Goal: Transaction & Acquisition: Book appointment/travel/reservation

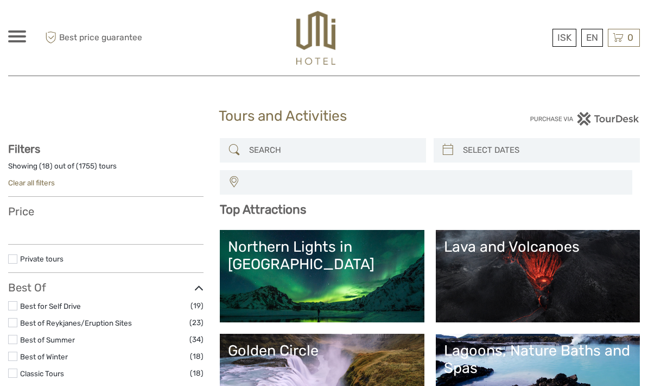
select select
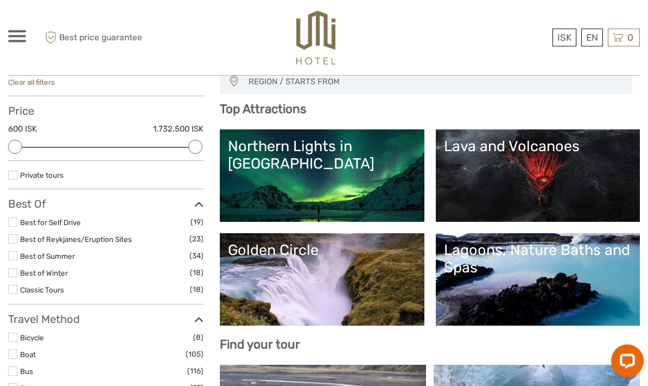
click at [30, 273] on link "Best of Winter" at bounding box center [44, 273] width 48 height 9
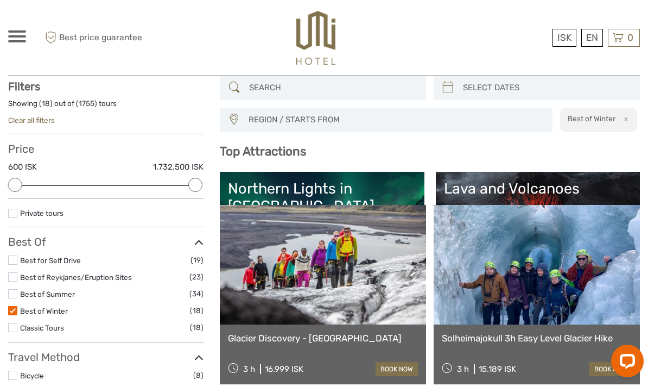
scroll to position [61, 0]
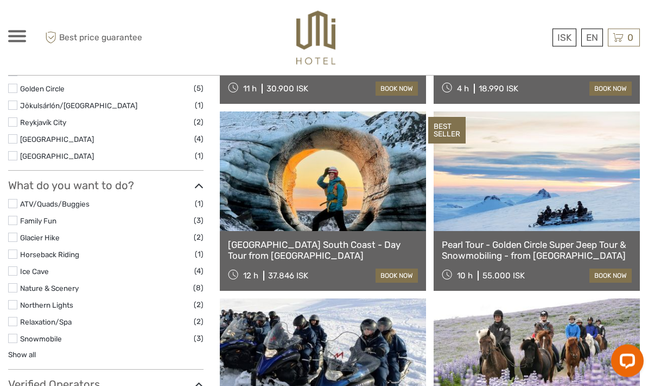
scroll to position [443, 0]
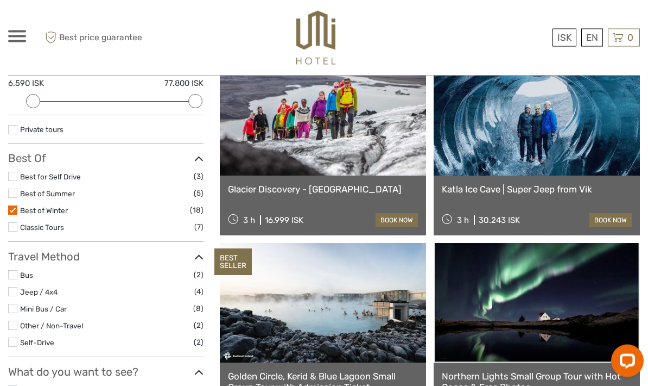
click at [12, 210] on label at bounding box center [12, 210] width 9 height 9
click at [0, 0] on input "checkbox" at bounding box center [0, 0] width 0 height 0
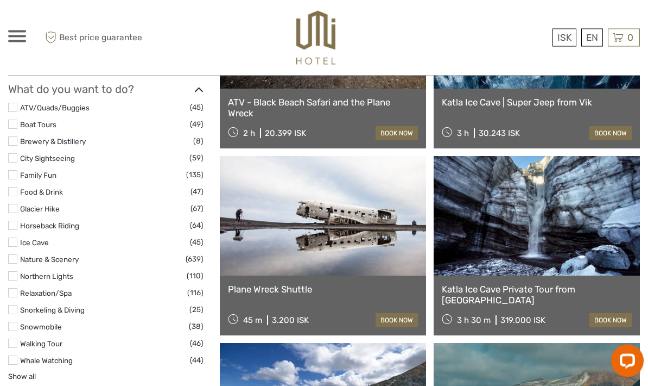
scroll to position [995, 0]
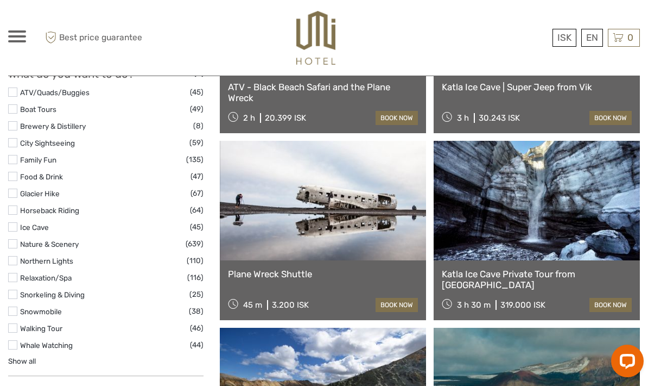
click at [16, 356] on link "Show all" at bounding box center [22, 360] width 28 height 9
click at [26, 239] on link "Nature & Scenery" at bounding box center [49, 243] width 59 height 9
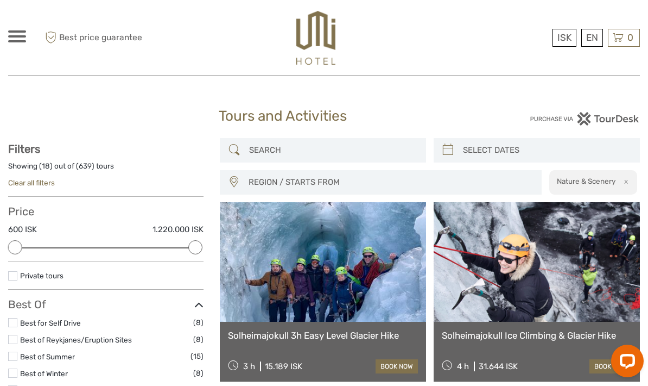
click at [12, 278] on label at bounding box center [12, 275] width 9 height 9
click at [0, 0] on input "checkbox" at bounding box center [0, 0] width 0 height 0
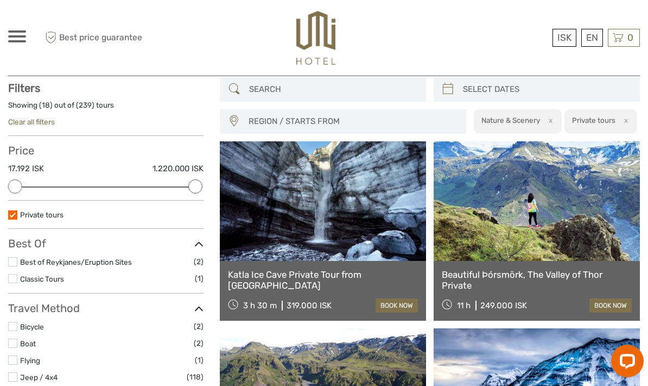
scroll to position [61, 0]
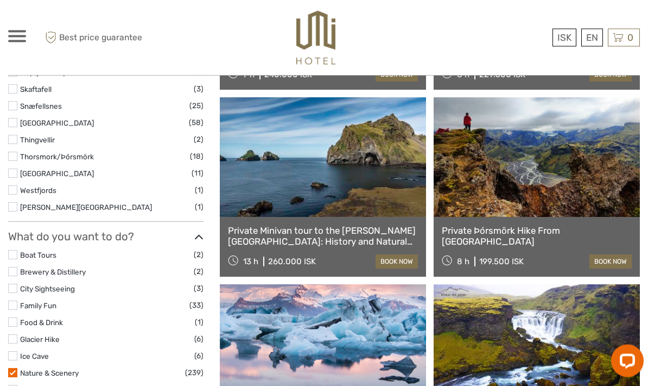
click at [33, 369] on link "Nature & Scenery" at bounding box center [49, 373] width 59 height 9
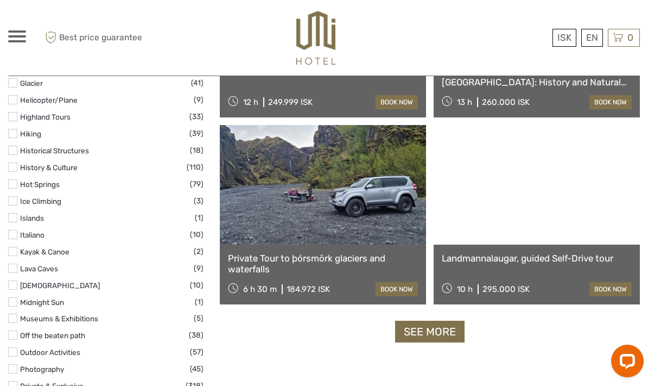
scroll to position [1576, 0]
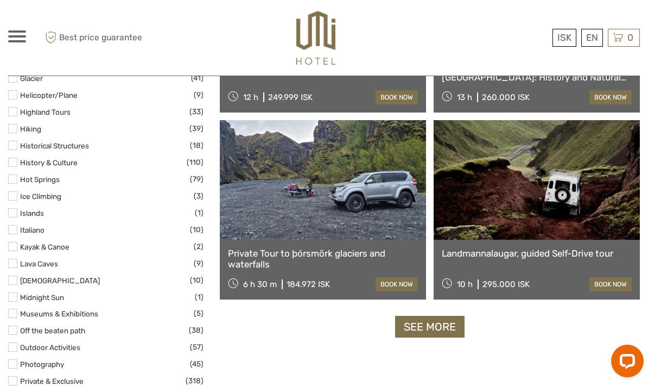
click at [448, 330] on link "See more" at bounding box center [429, 326] width 69 height 22
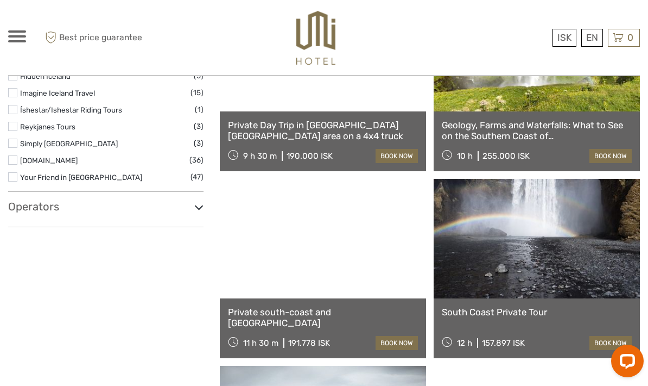
scroll to position [2309, 0]
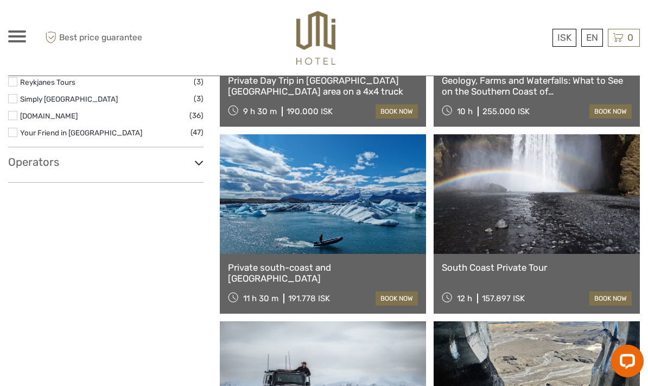
click at [365, 233] on link at bounding box center [323, 193] width 206 height 119
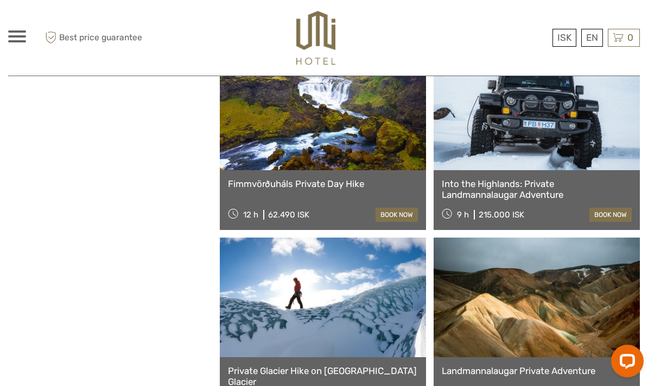
scroll to position [2779, 0]
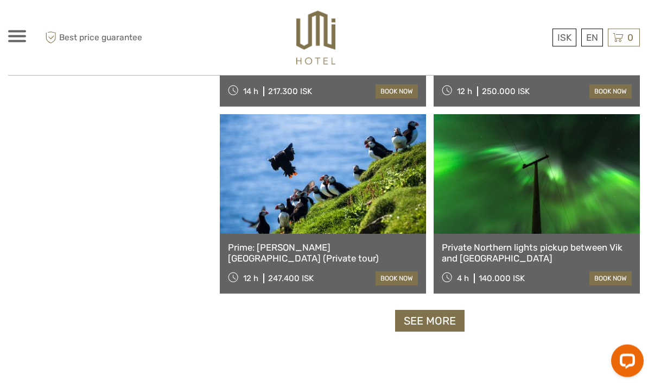
click at [445, 323] on link "See more" at bounding box center [429, 321] width 69 height 22
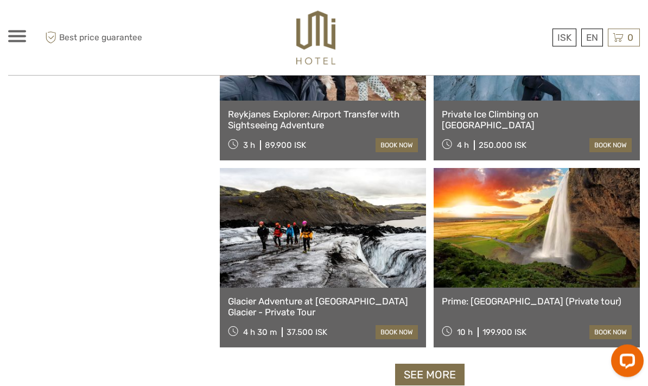
click at [421, 372] on link "See more" at bounding box center [429, 375] width 69 height 22
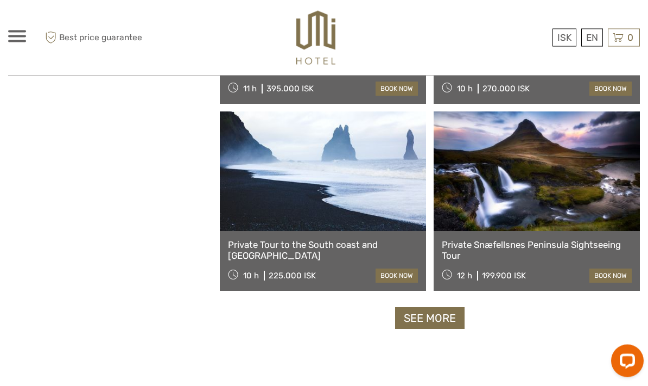
scroll to position [6644, 0]
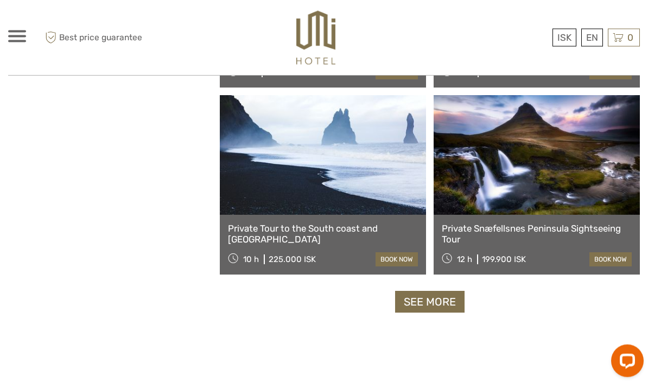
click at [446, 310] on link "See more" at bounding box center [429, 302] width 69 height 22
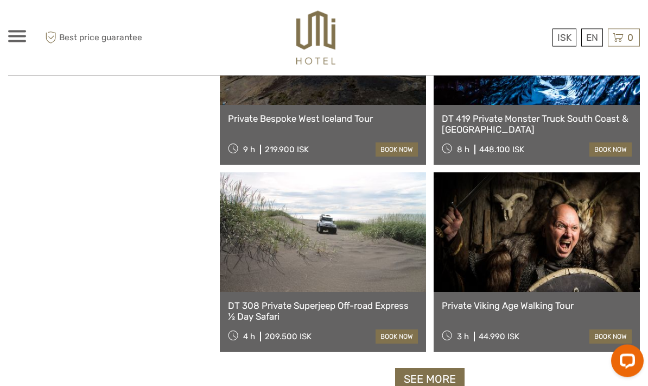
scroll to position [8338, 0]
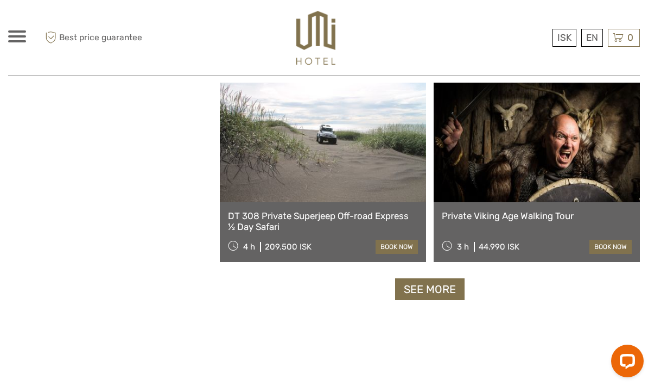
click at [459, 286] on link "See more" at bounding box center [429, 289] width 69 height 22
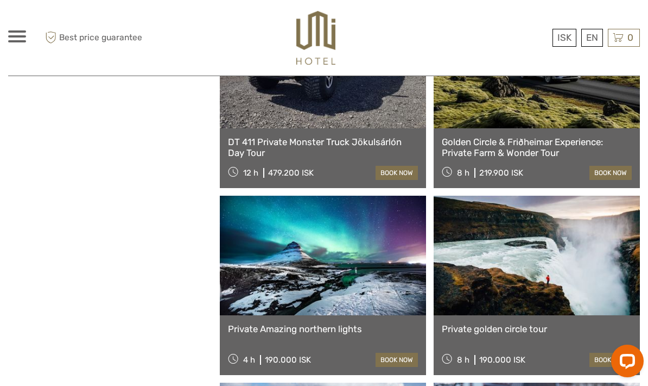
scroll to position [9507, 0]
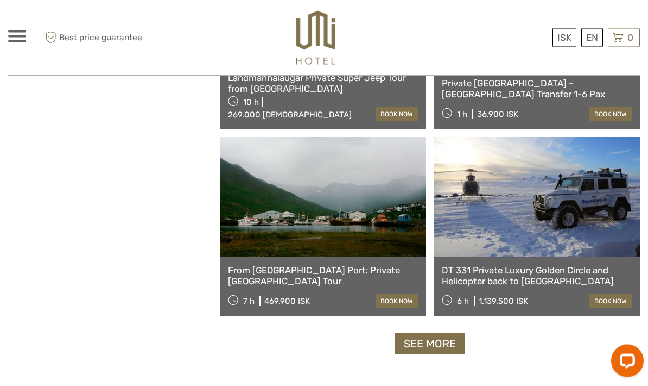
click at [441, 344] on link "See more" at bounding box center [429, 344] width 69 height 22
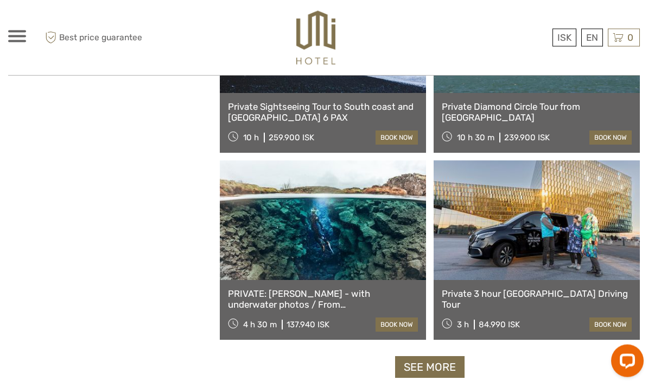
scroll to position [11629, 0]
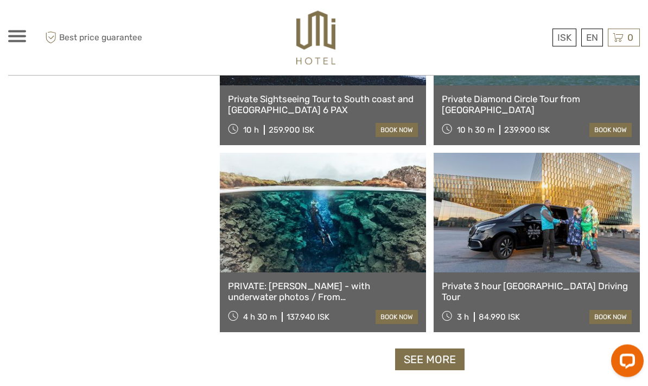
click at [447, 359] on link "See more" at bounding box center [429, 360] width 69 height 22
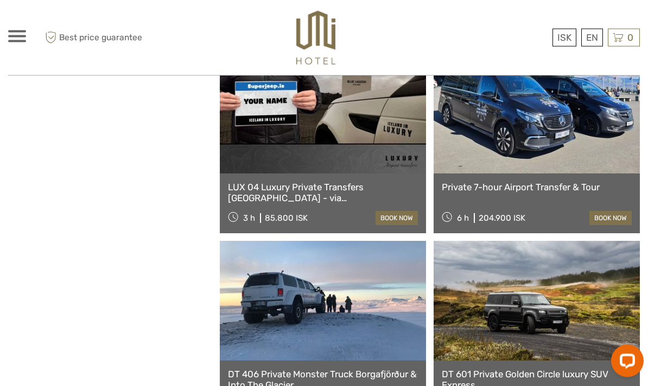
scroll to position [12566, 0]
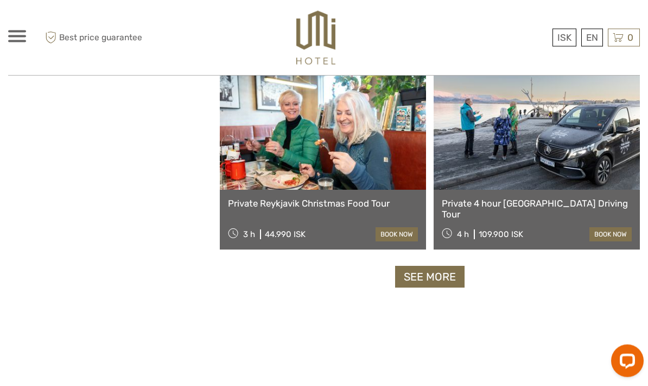
click at [450, 286] on link "See more" at bounding box center [429, 277] width 69 height 22
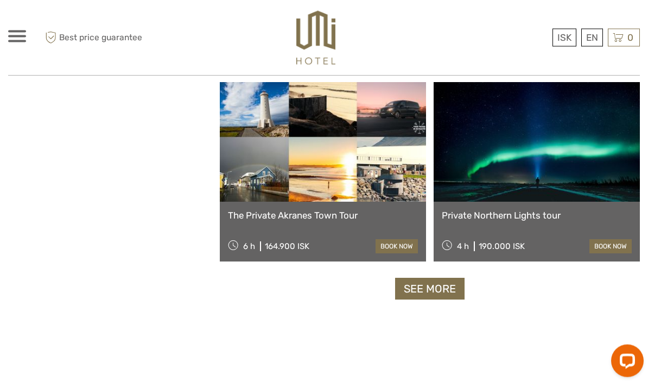
scroll to position [15063, 0]
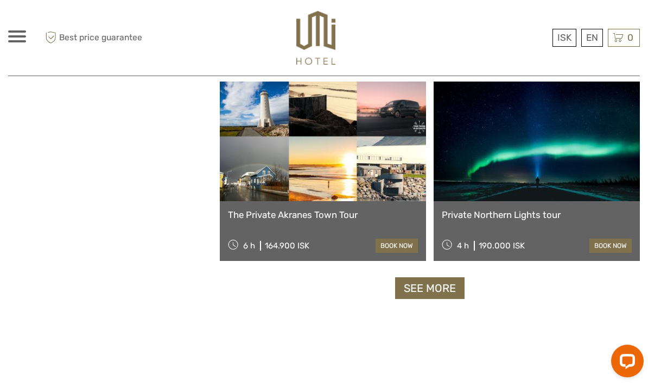
click at [452, 282] on link "See more" at bounding box center [429, 288] width 69 height 22
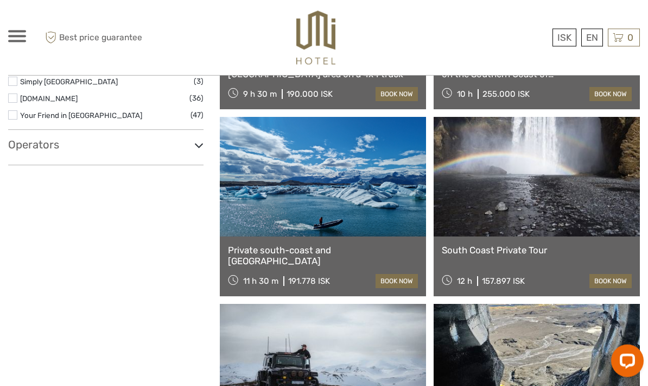
scroll to position [0, 0]
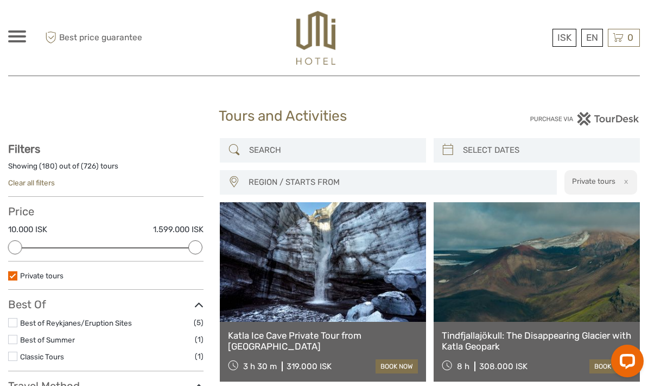
click at [0, 0] on link "$" at bounding box center [0, 0] width 0 height 0
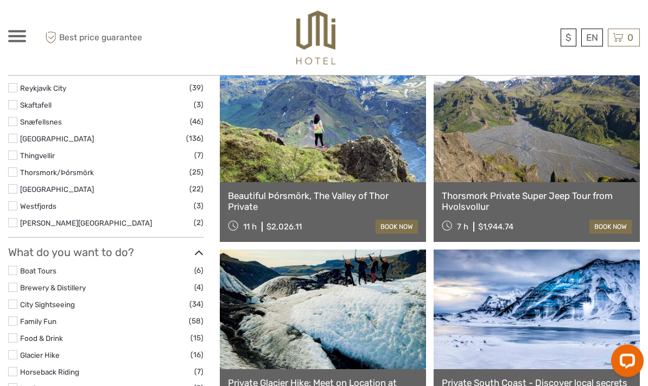
scroll to position [754, 0]
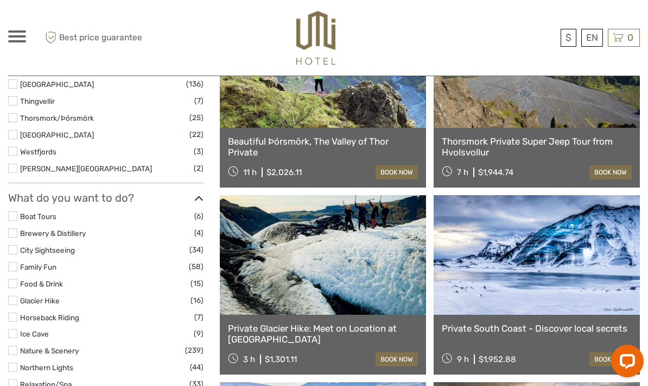
click at [15, 211] on label at bounding box center [12, 215] width 9 height 9
click at [0, 0] on input "checkbox" at bounding box center [0, 0] width 0 height 0
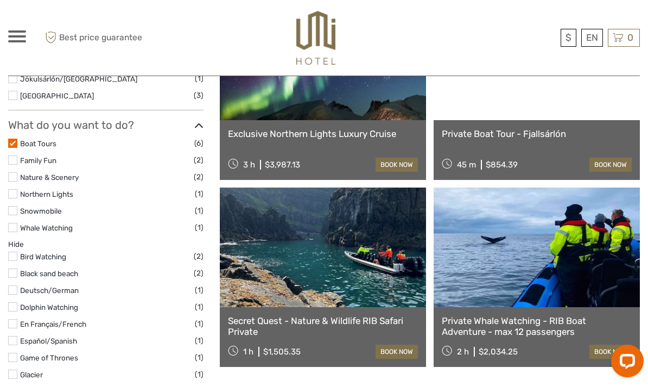
scroll to position [389, 0]
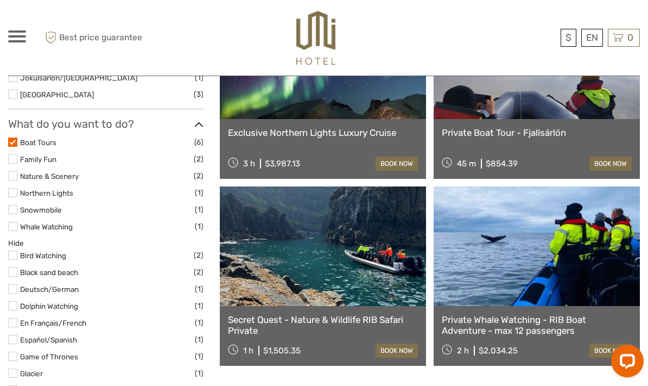
click at [22, 139] on link "Boat Tours" at bounding box center [38, 142] width 36 height 9
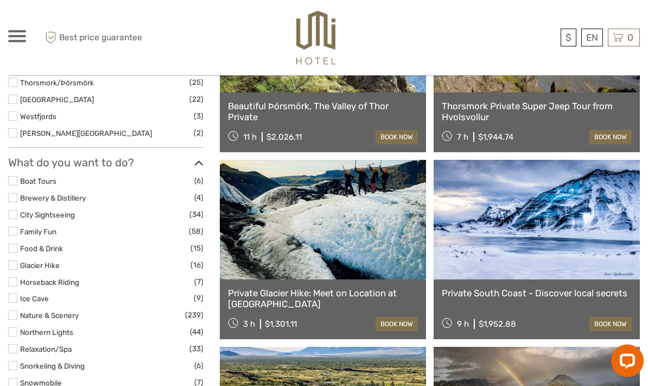
scroll to position [790, 0]
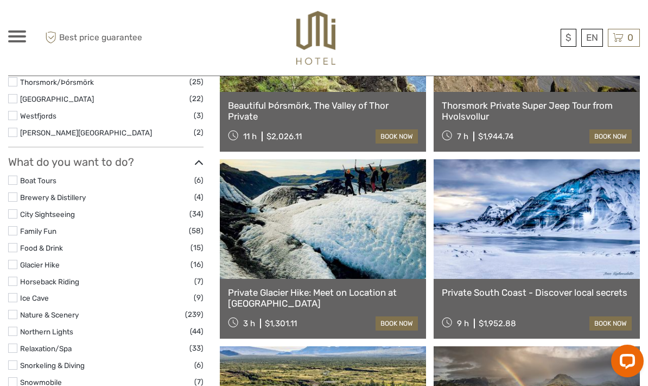
click at [24, 377] on link "Snowmobile" at bounding box center [41, 381] width 42 height 9
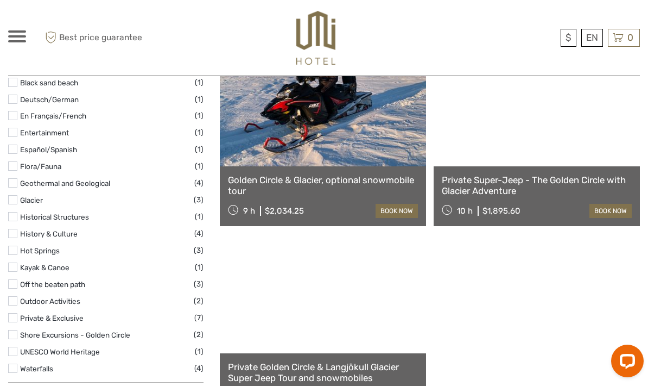
scroll to position [536, 0]
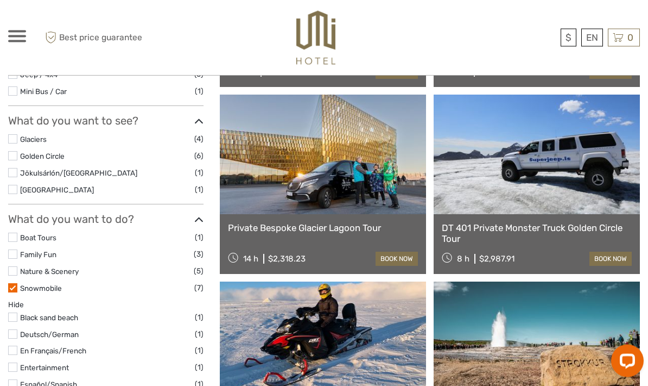
click at [22, 284] on link "Snowmobile" at bounding box center [41, 288] width 42 height 9
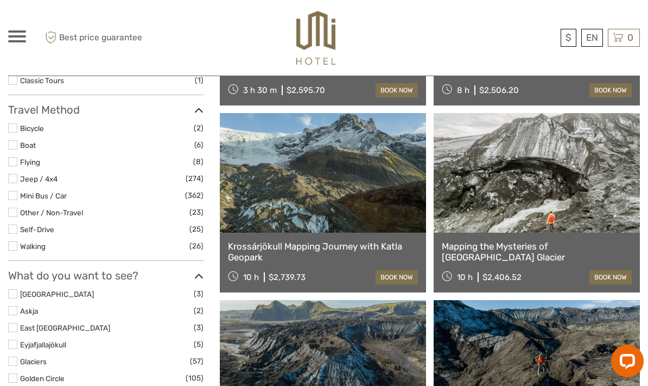
scroll to position [271, 0]
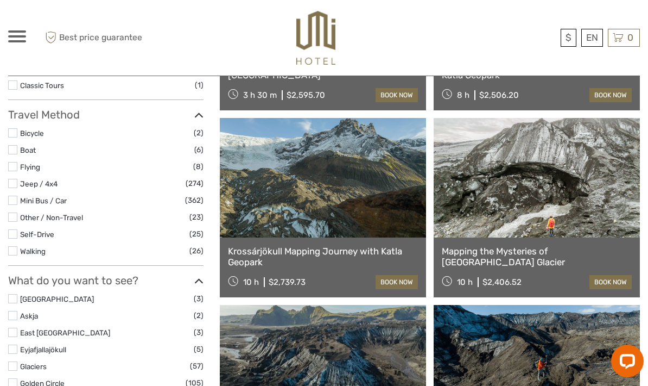
click at [16, 28] on div "$ ISK € $ £ EN English Español Deutsch Tours Multi-day tours Transfers More Foo…" at bounding box center [87, 37] width 158 height 59
click at [16, 37] on div at bounding box center [17, 36] width 18 height 12
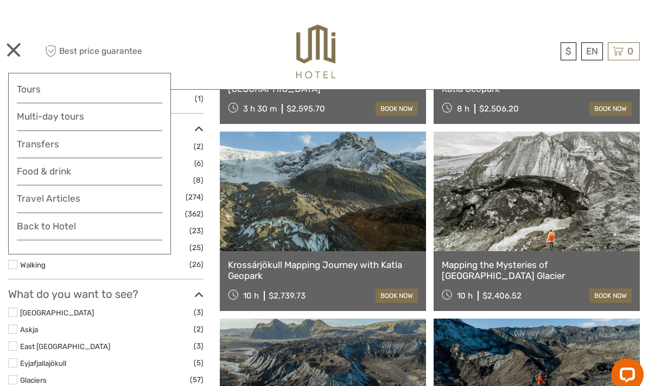
click at [27, 199] on link "Travel Articles" at bounding box center [90, 188] width 146 height 22
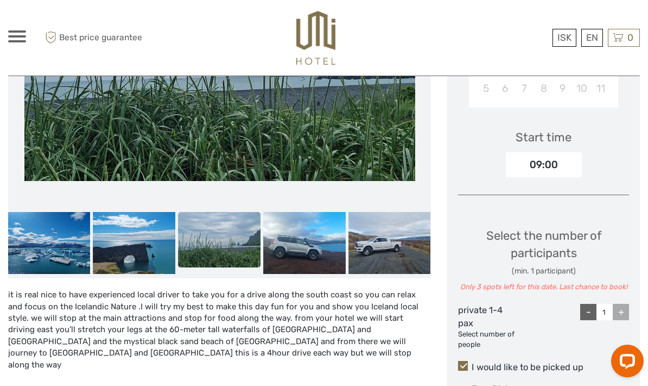
scroll to position [312, 0]
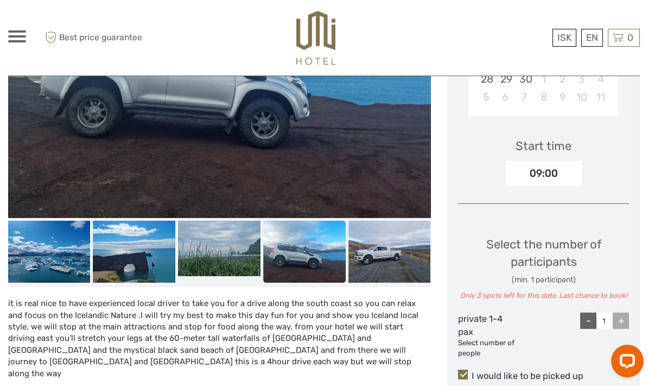
click at [160, 250] on img at bounding box center [134, 251] width 83 height 62
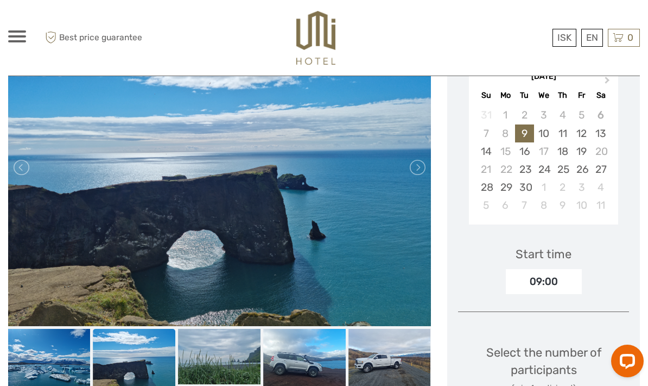
scroll to position [187, 0]
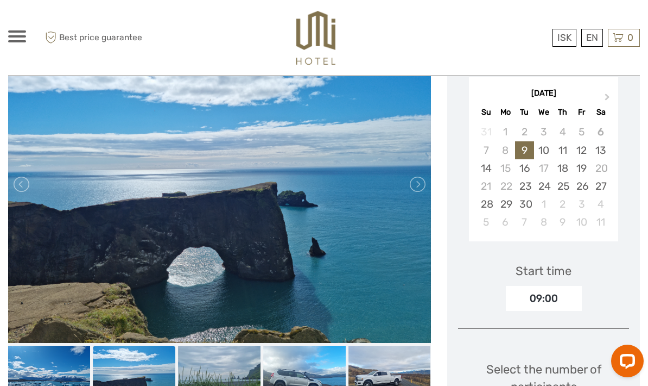
click at [412, 189] on link at bounding box center [416, 183] width 17 height 17
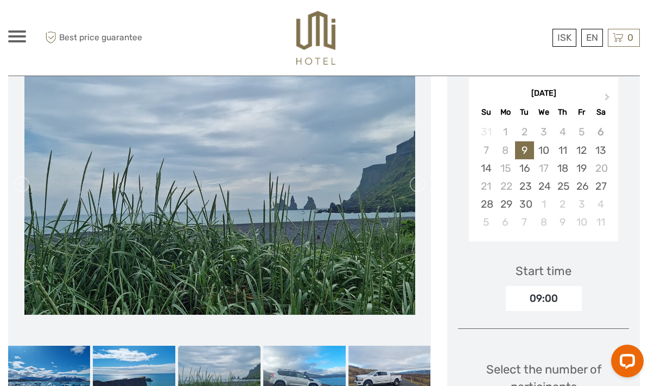
click at [415, 184] on link at bounding box center [416, 183] width 17 height 17
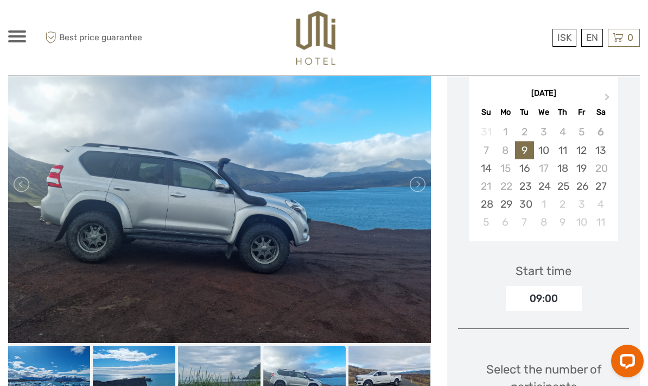
click at [412, 189] on link at bounding box center [416, 183] width 17 height 17
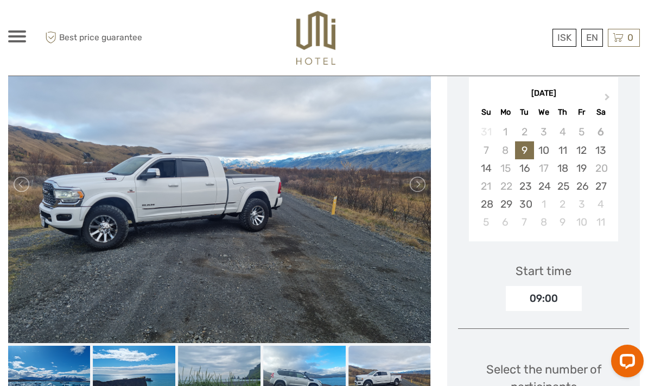
click at [417, 188] on link at bounding box center [416, 183] width 17 height 17
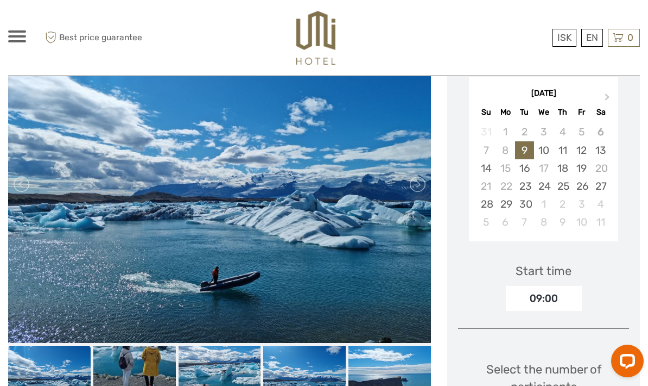
click at [418, 189] on link at bounding box center [416, 183] width 17 height 17
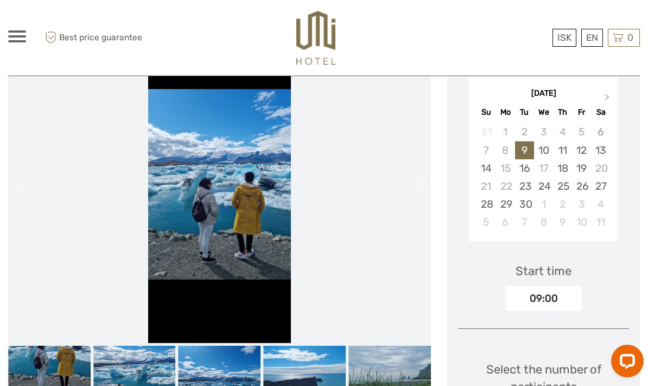
click at [418, 192] on link at bounding box center [416, 183] width 17 height 17
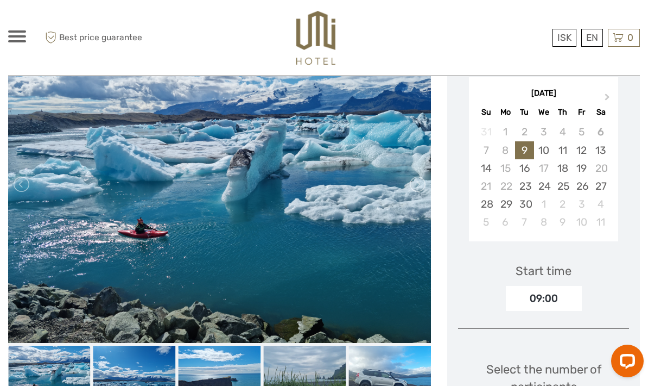
click at [412, 187] on link at bounding box center [416, 183] width 17 height 17
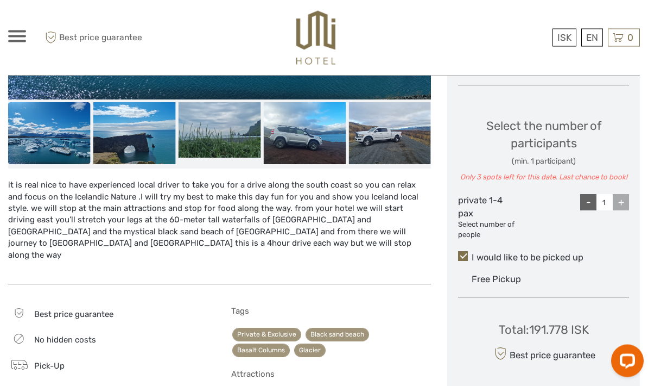
scroll to position [439, 0]
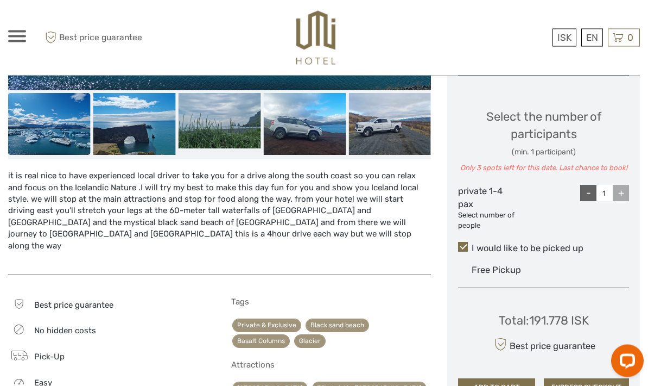
click at [20, 216] on div "it is real nice to have experienced local driver to take you for a drive along …" at bounding box center [219, 216] width 423 height 93
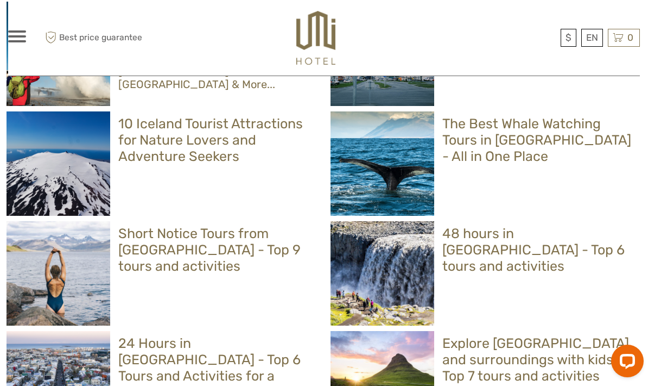
scroll to position [703, 0]
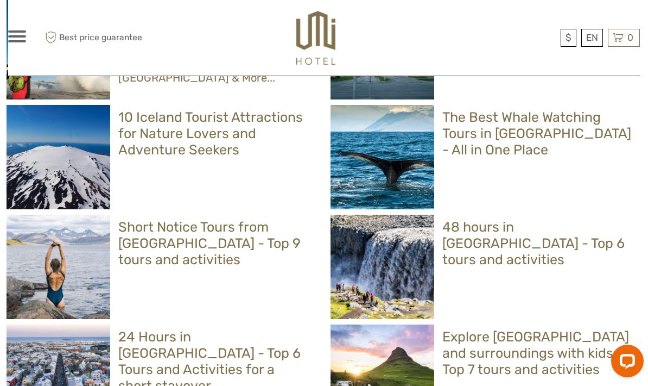
click at [313, 43] on img at bounding box center [315, 38] width 39 height 54
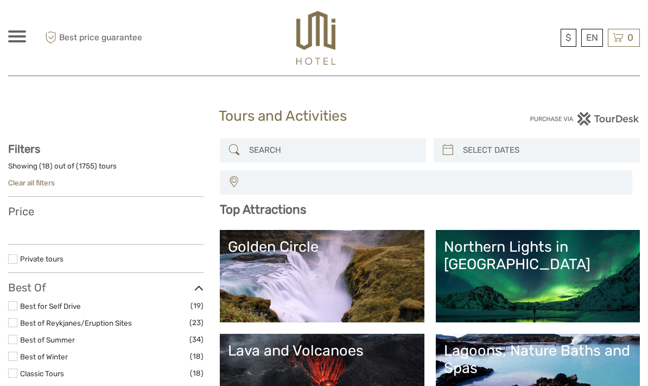
select select
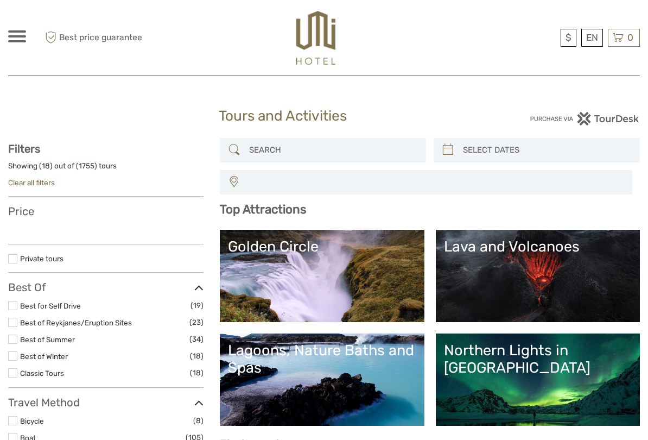
select select
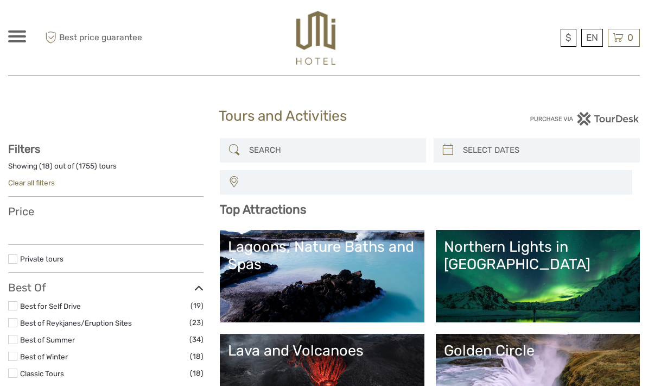
select select
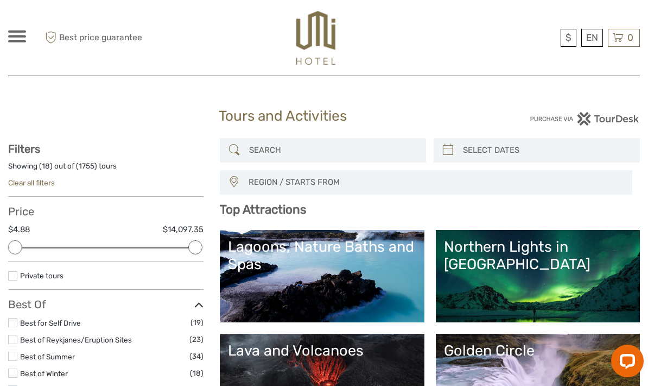
click at [373, 153] on input "search" at bounding box center [333, 150] width 176 height 19
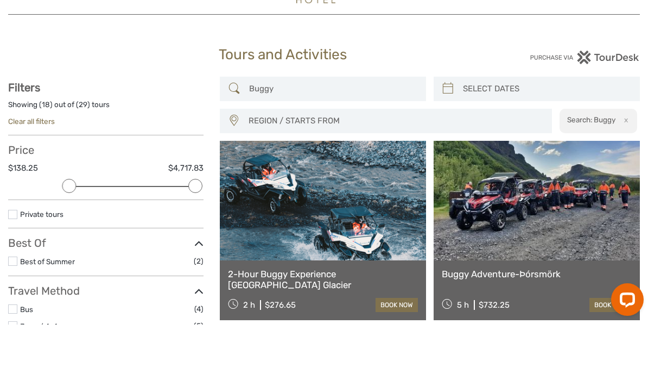
scroll to position [61, 0]
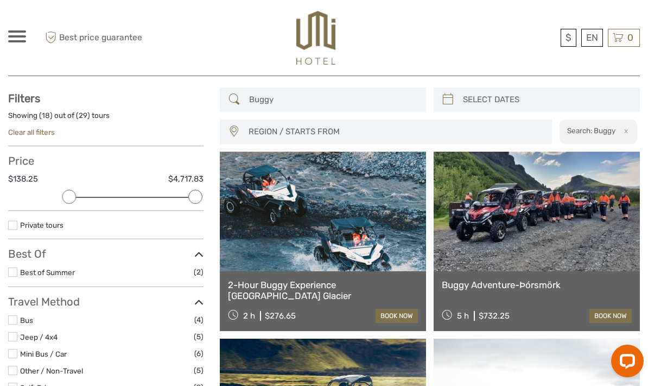
click at [27, 220] on link "Private tours" at bounding box center [41, 224] width 43 height 9
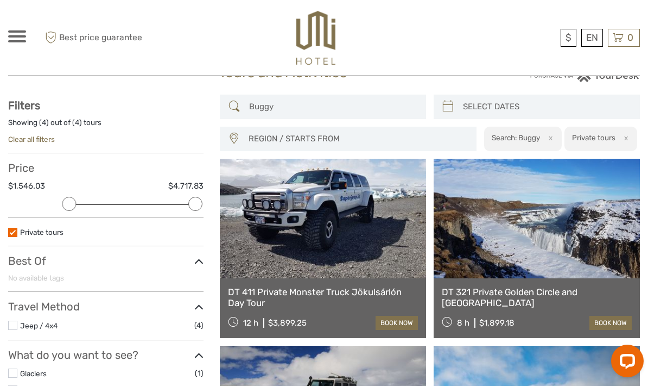
scroll to position [34, 0]
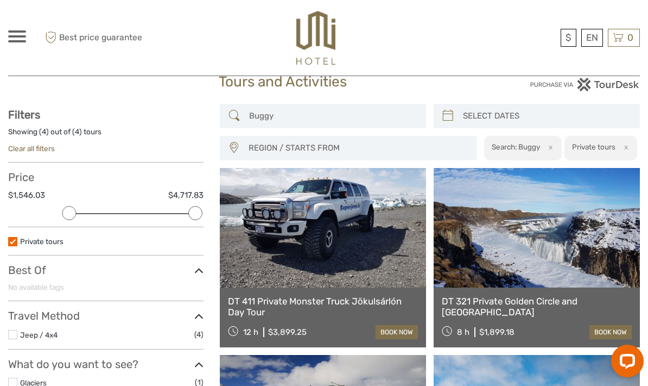
click at [628, 145] on button "x" at bounding box center [624, 146] width 15 height 11
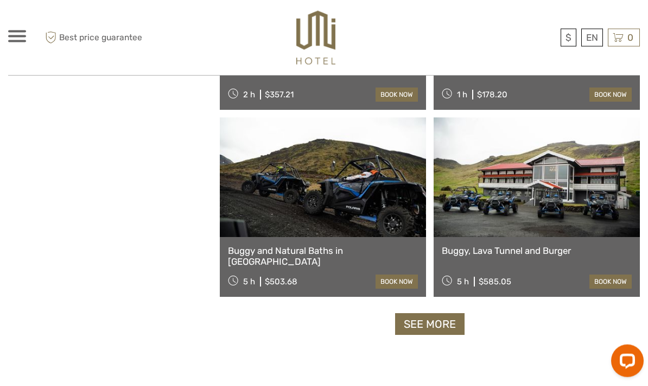
scroll to position [1584, 0]
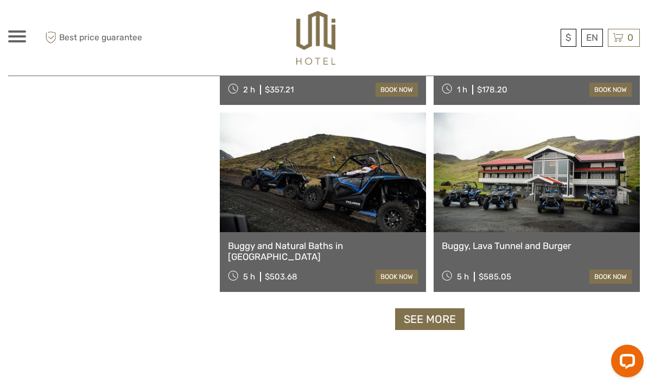
click at [432, 319] on link "See more" at bounding box center [429, 319] width 69 height 22
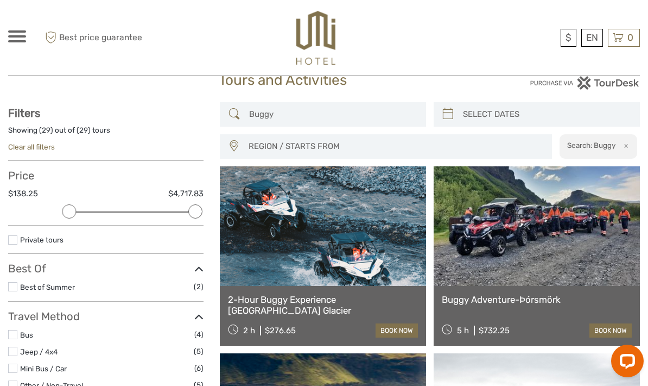
scroll to position [0, 0]
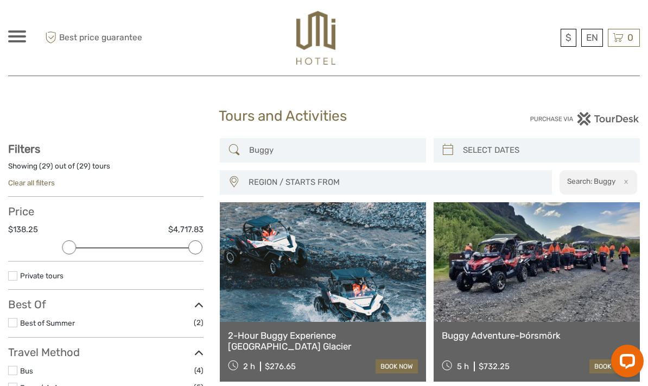
click at [386, 151] on input "Buggy" at bounding box center [333, 150] width 176 height 19
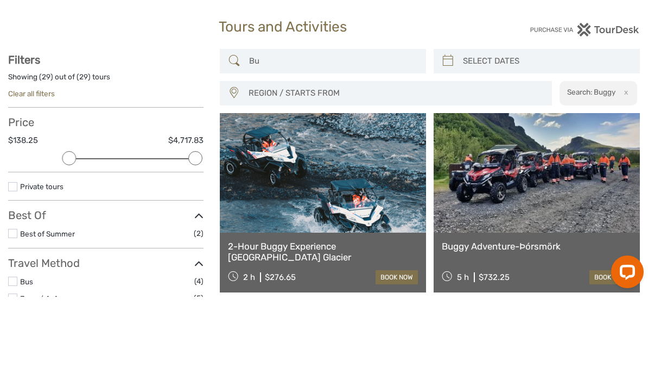
type input "B"
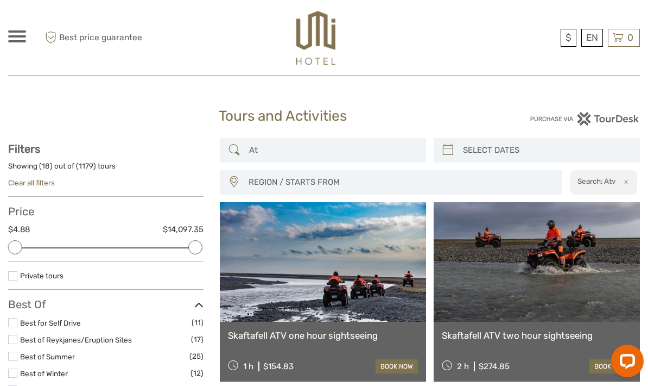
click at [21, 277] on link "Private tours" at bounding box center [41, 275] width 43 height 9
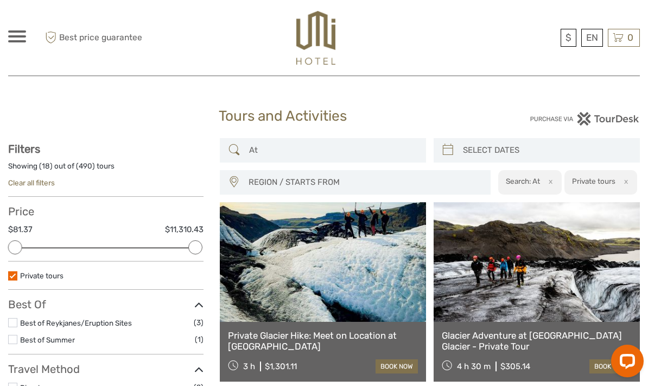
click at [377, 150] on input "At" at bounding box center [333, 150] width 176 height 19
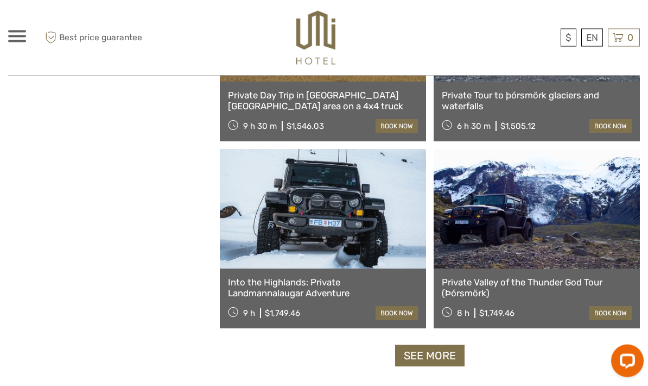
scroll to position [1560, 0]
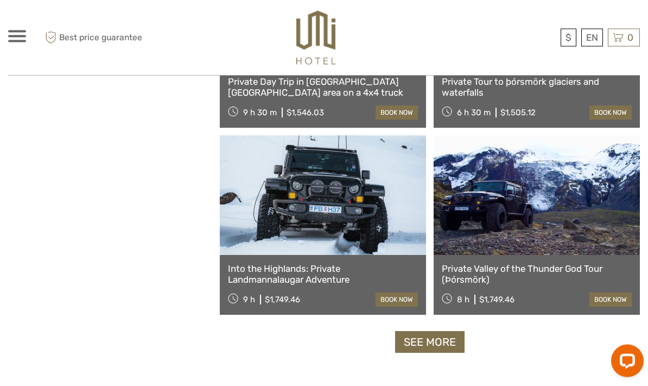
click at [433, 344] on link "See more" at bounding box center [429, 342] width 69 height 22
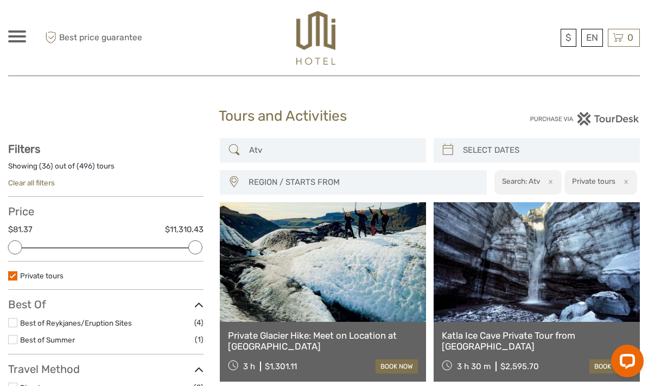
click at [378, 155] on input "Atv" at bounding box center [333, 150] width 176 height 19
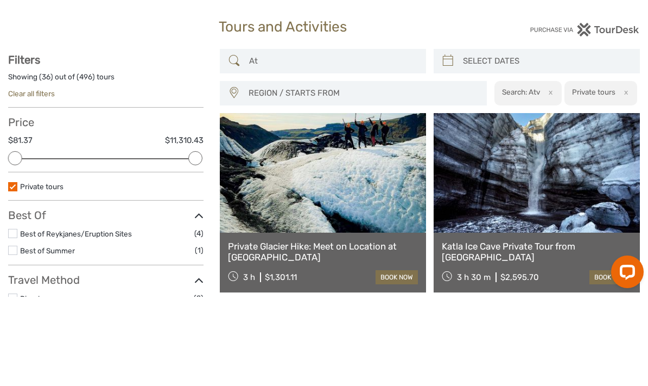
type input "A"
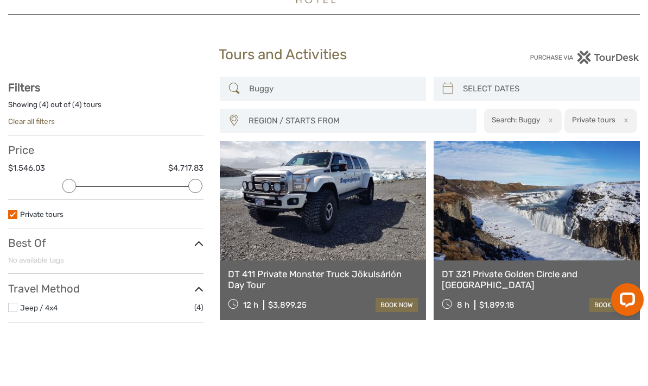
scroll to position [61, 0]
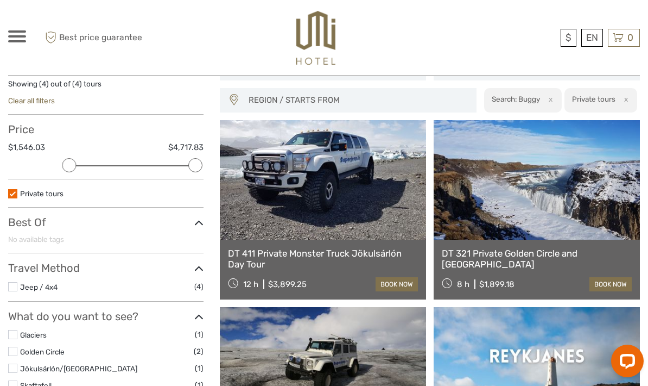
type input "Buggy"
click at [624, 98] on button "x" at bounding box center [624, 98] width 15 height 11
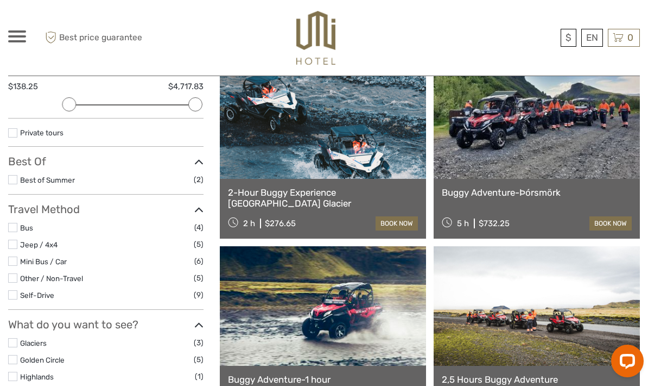
scroll to position [148, 0]
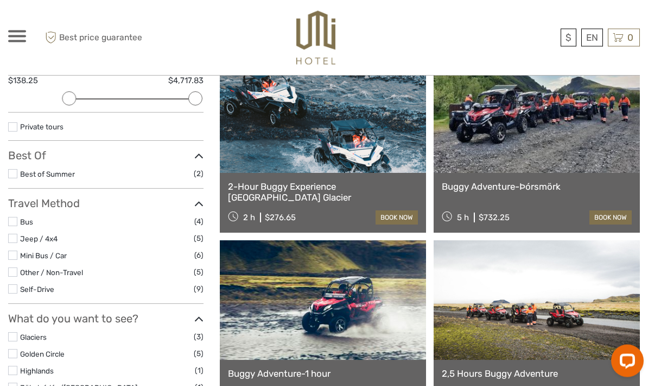
click at [614, 185] on link "Buggy Adventure-Þórsmörk" at bounding box center [537, 186] width 190 height 11
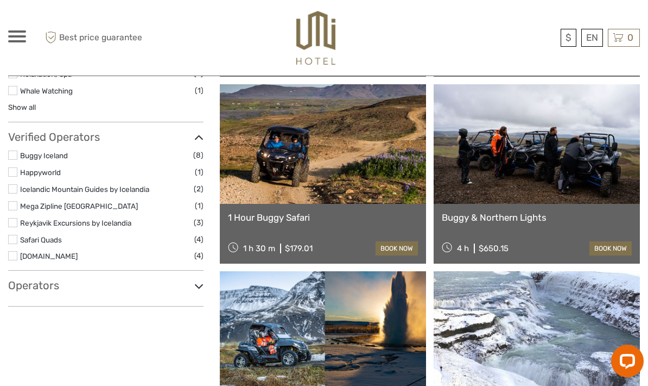
scroll to position [693, 0]
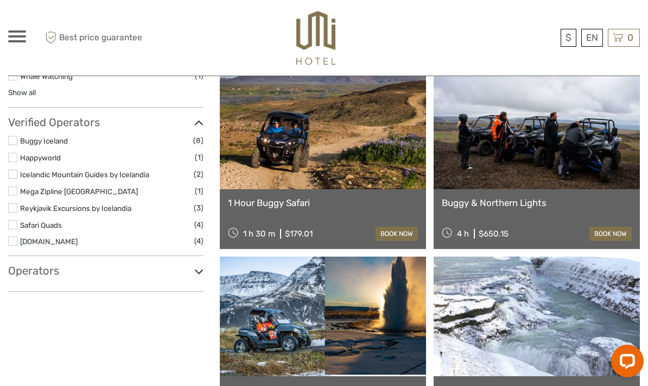
click at [610, 142] on link at bounding box center [537, 128] width 206 height 119
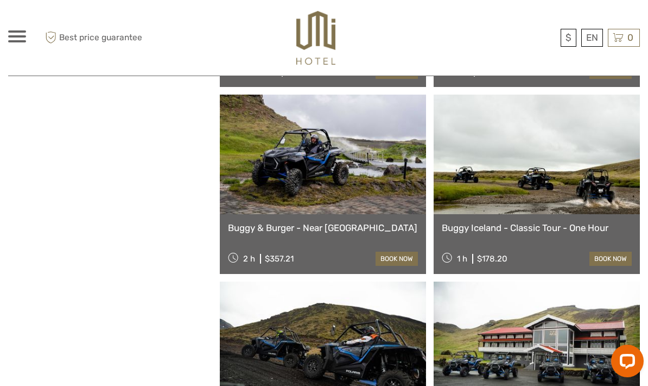
scroll to position [1446, 0]
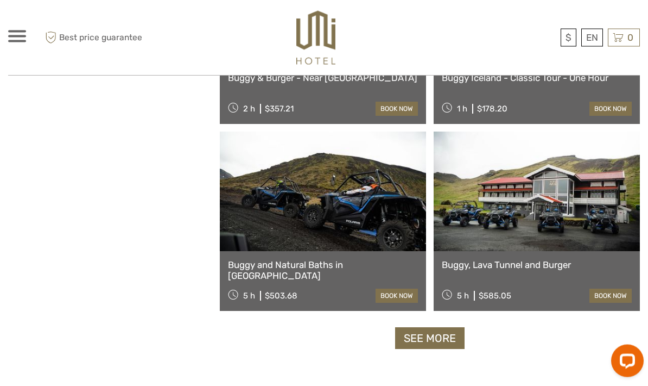
click at [438, 339] on link "See more" at bounding box center [429, 338] width 69 height 22
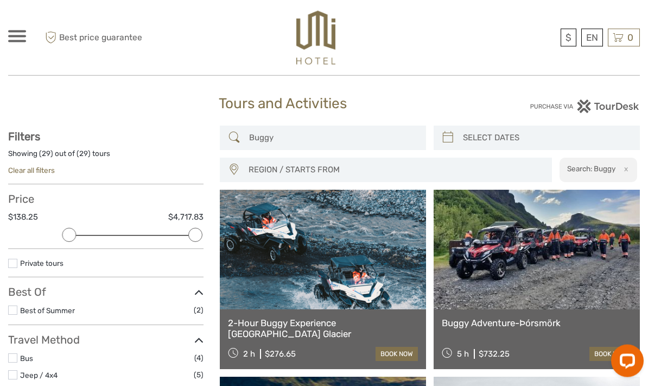
scroll to position [0, 0]
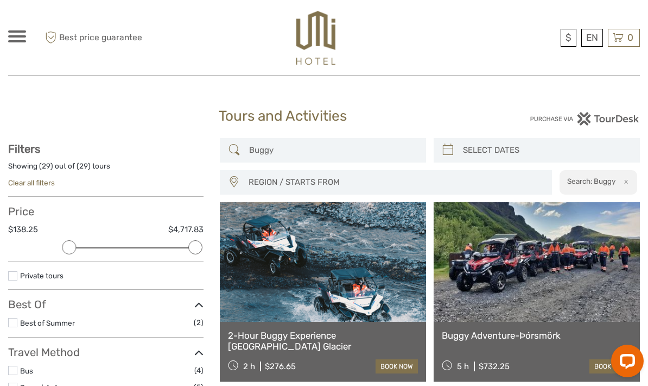
click at [625, 182] on button "x" at bounding box center [624, 180] width 15 height 11
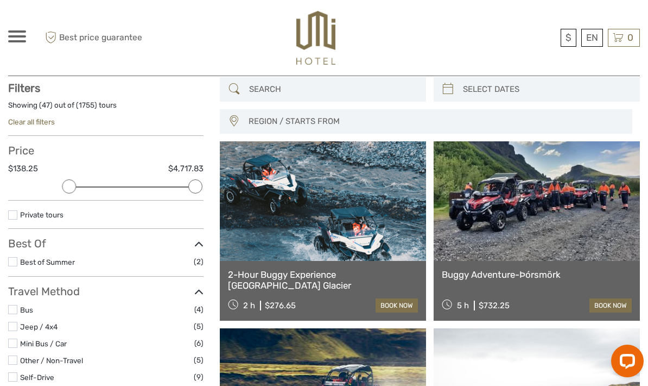
scroll to position [61, 0]
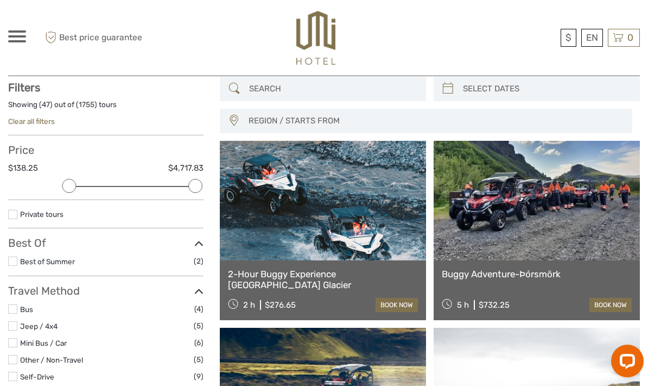
click at [21, 216] on link "Private tours" at bounding box center [41, 214] width 43 height 9
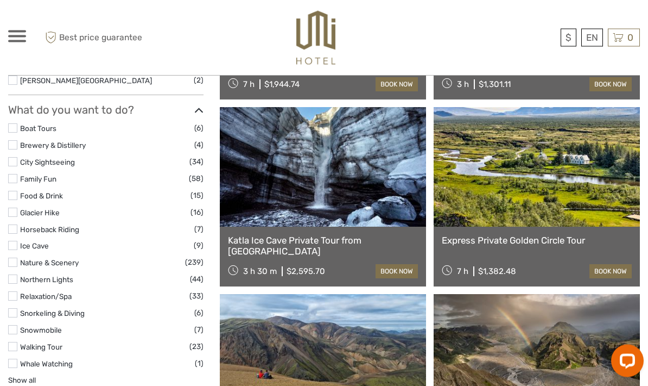
scroll to position [851, 0]
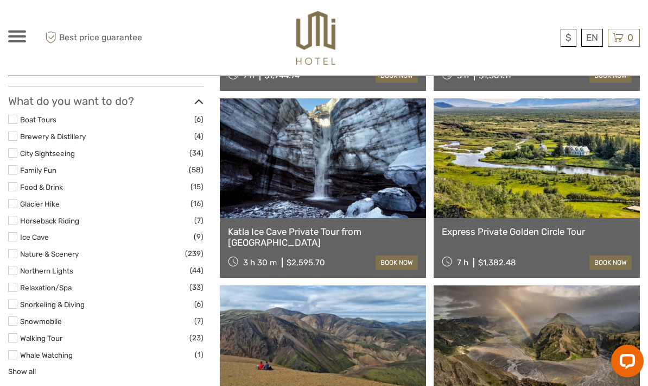
click at [23, 266] on link "Northern Lights" at bounding box center [46, 270] width 53 height 9
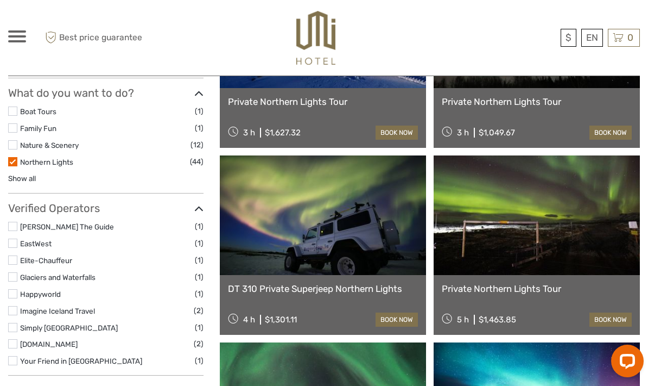
scroll to position [412, 0]
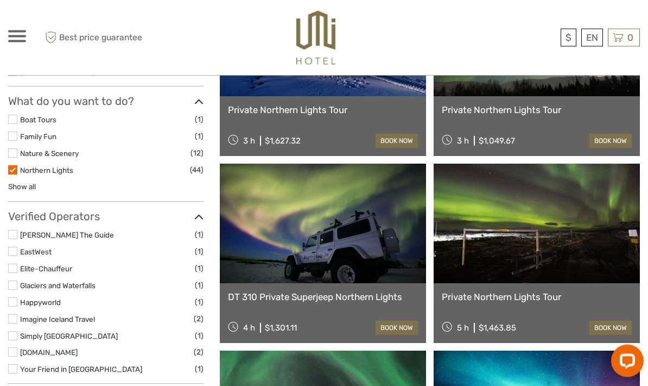
click at [16, 166] on label at bounding box center [12, 170] width 9 height 9
click at [0, 0] on input "checkbox" at bounding box center [0, 0] width 0 height 0
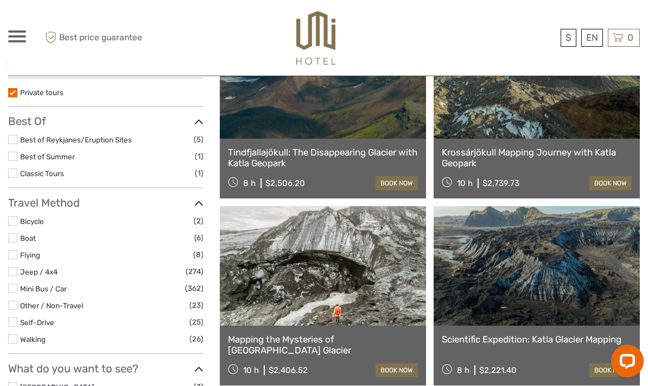
scroll to position [184, 0]
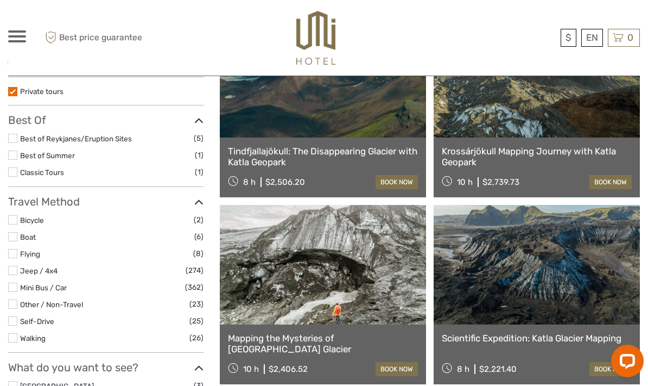
click at [25, 249] on link "Flying" at bounding box center [30, 253] width 20 height 9
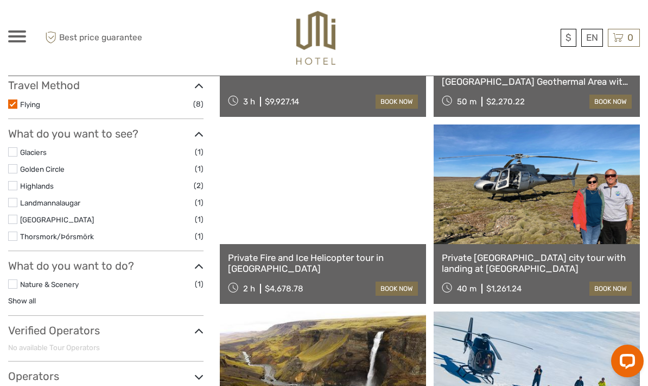
scroll to position [250, 0]
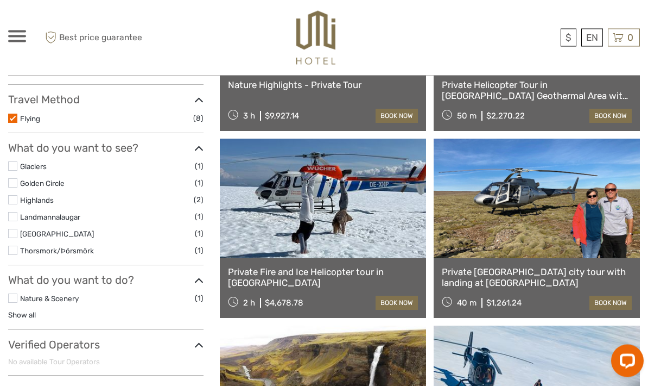
click at [17, 120] on label at bounding box center [12, 118] width 9 height 9
click at [0, 0] on input "checkbox" at bounding box center [0, 0] width 0 height 0
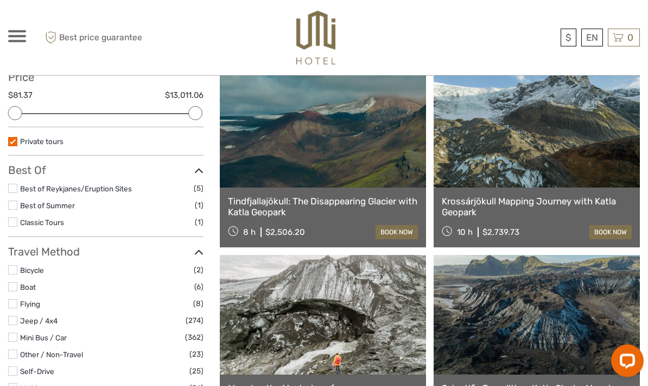
scroll to position [163, 0]
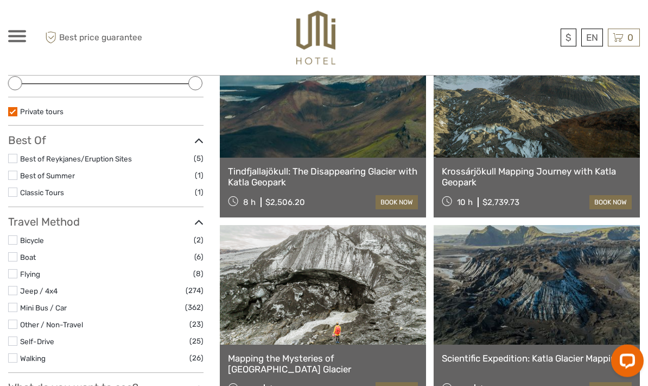
click at [15, 286] on label at bounding box center [12, 290] width 9 height 9
click at [0, 0] on input "checkbox" at bounding box center [0, 0] width 0 height 0
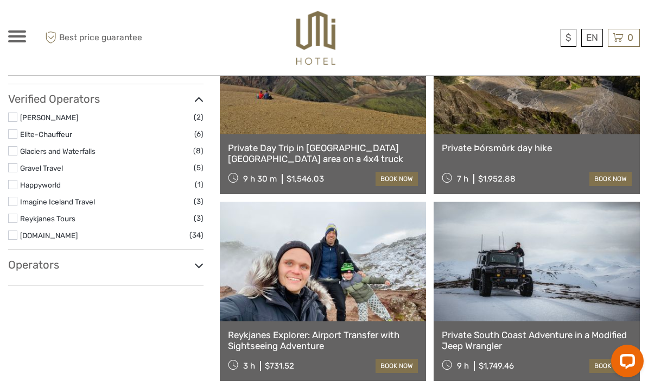
scroll to position [946, 0]
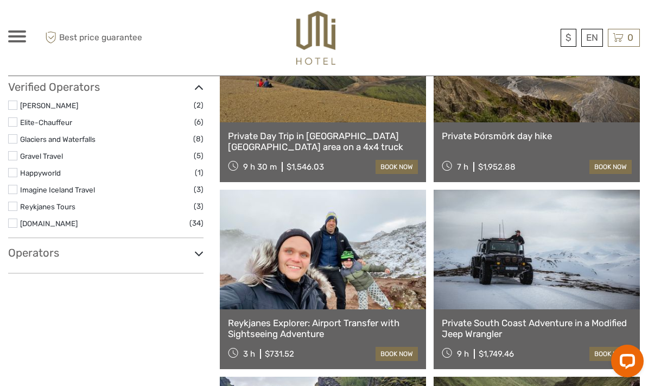
click at [614, 237] on link at bounding box center [537, 248] width 206 height 119
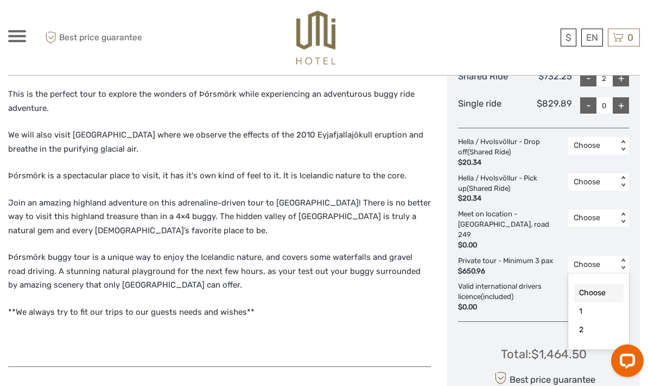
scroll to position [539, 0]
click at [598, 320] on div "2" at bounding box center [599, 329] width 50 height 18
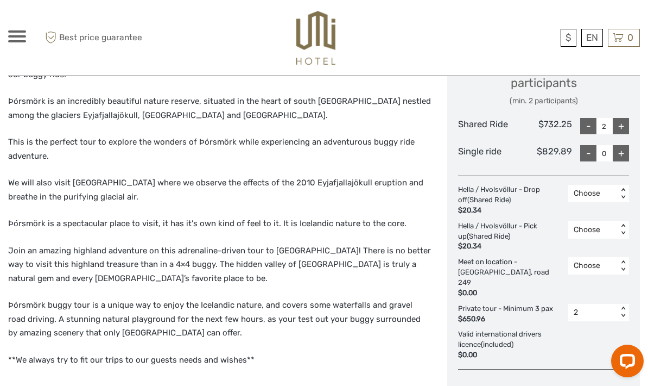
scroll to position [488, 0]
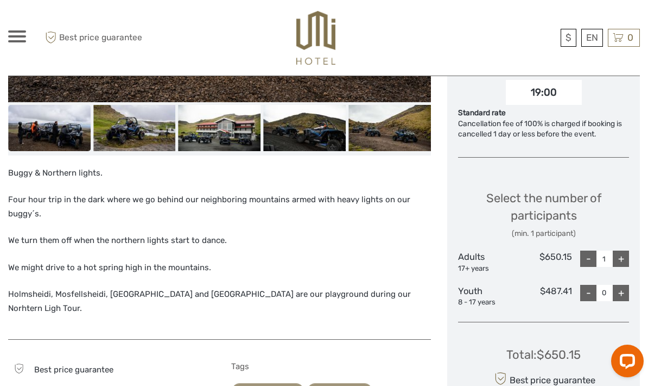
scroll to position [395, 0]
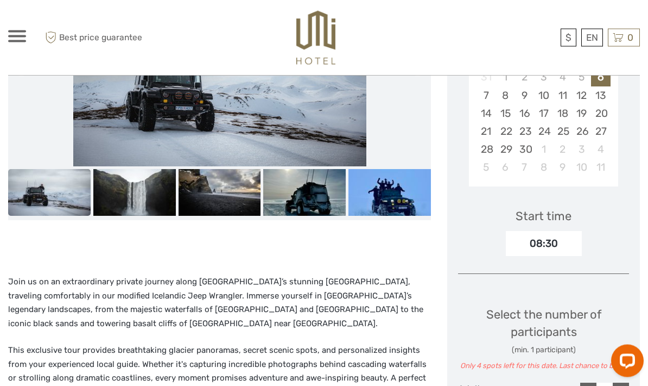
scroll to position [279, 0]
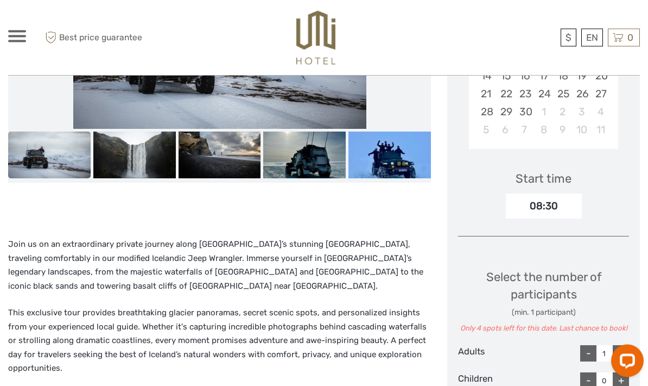
click at [118, 154] on img at bounding box center [134, 155] width 83 height 46
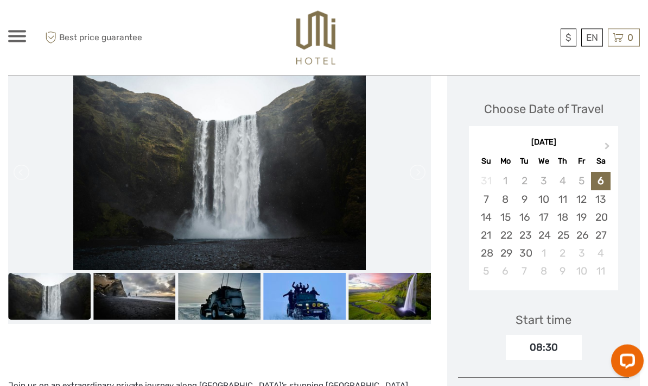
scroll to position [129, 0]
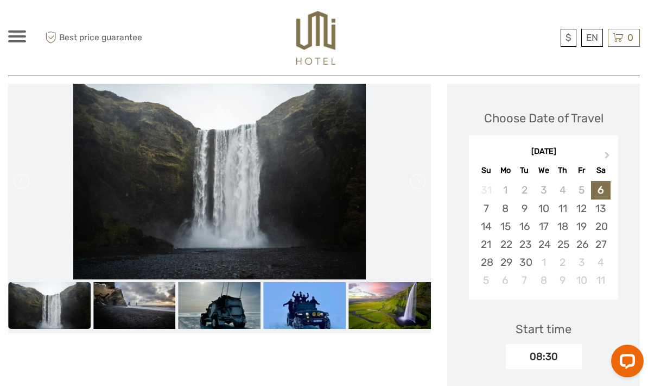
click at [112, 308] on img at bounding box center [134, 305] width 83 height 46
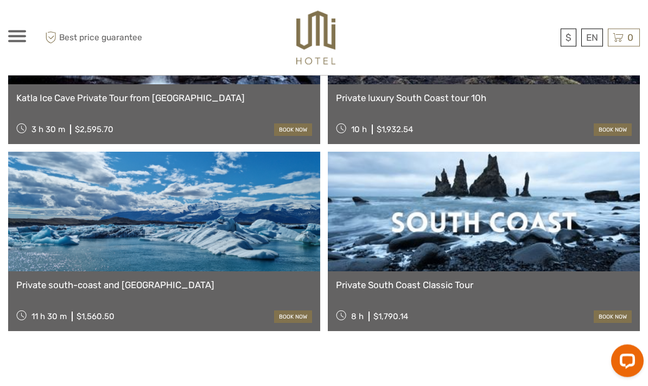
scroll to position [1271, 0]
click at [31, 279] on link "Private south-coast and Diamond Beach" at bounding box center [164, 284] width 296 height 11
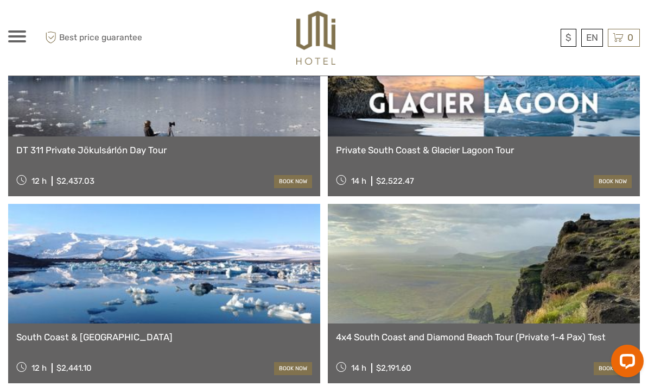
scroll to position [1123, 0]
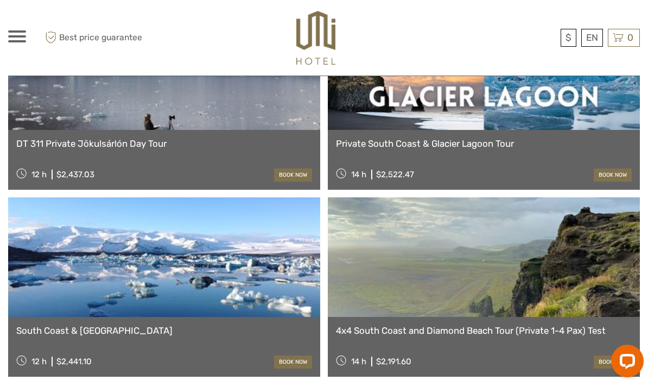
click at [617, 243] on link at bounding box center [484, 256] width 312 height 119
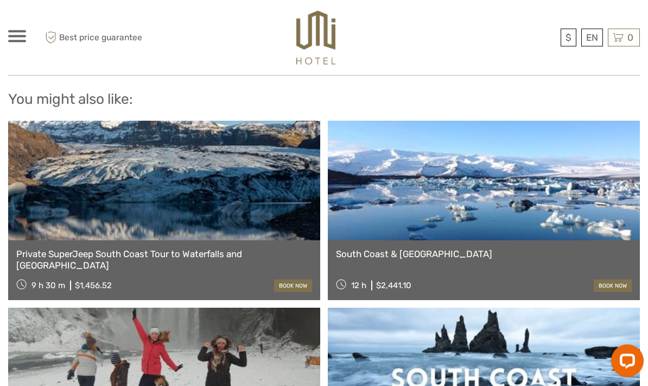
scroll to position [808, 0]
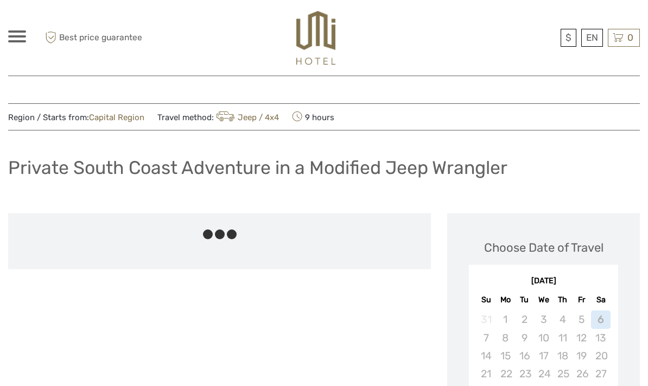
scroll to position [1315, 0]
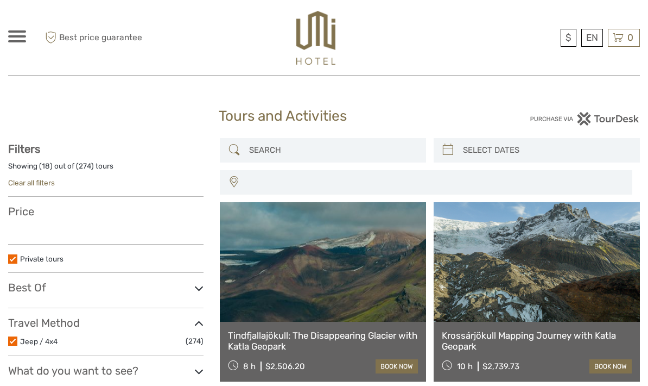
select select
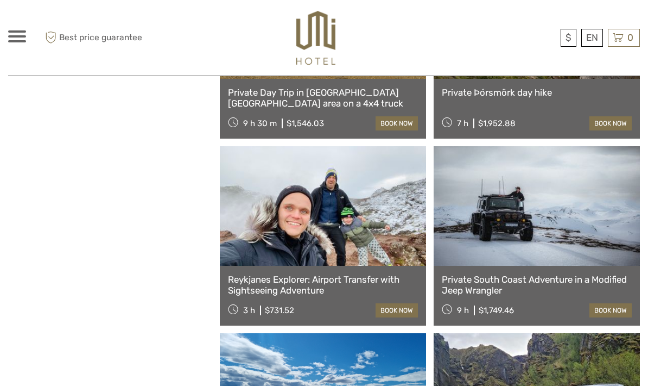
select select
